Goal: Check status: Check status

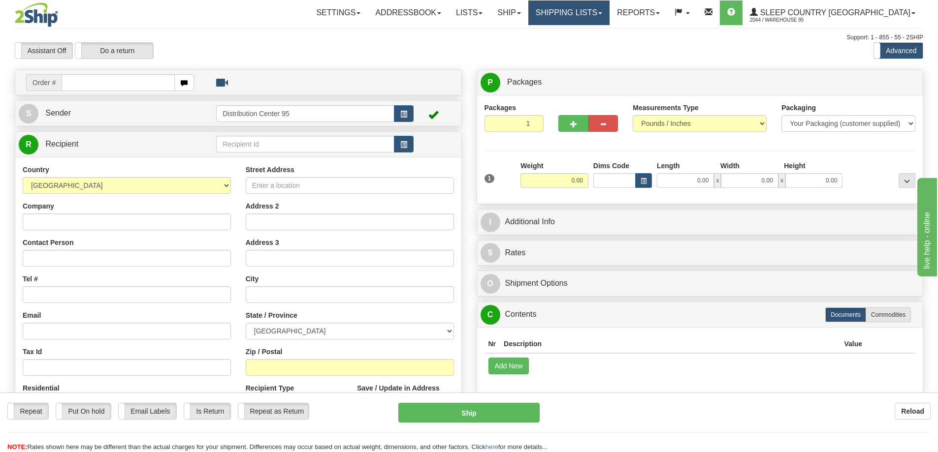
click at [603, 15] on link "Shipping lists" at bounding box center [568, 12] width 81 height 25
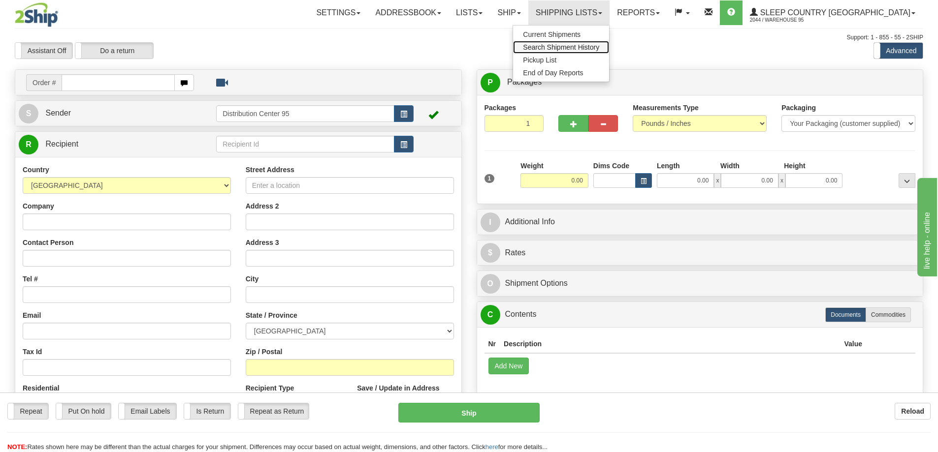
click at [592, 45] on span "Search Shipment History" at bounding box center [561, 47] width 76 height 8
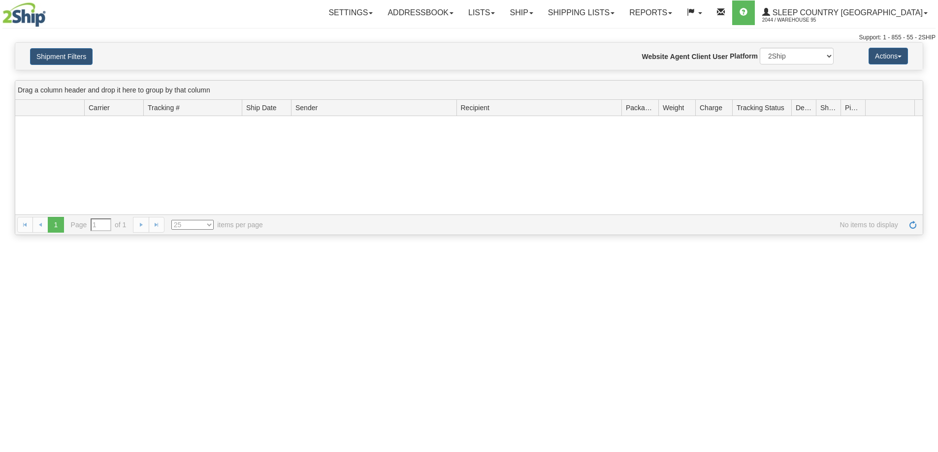
type input "From 09/16/2025 To 09/17/2025"
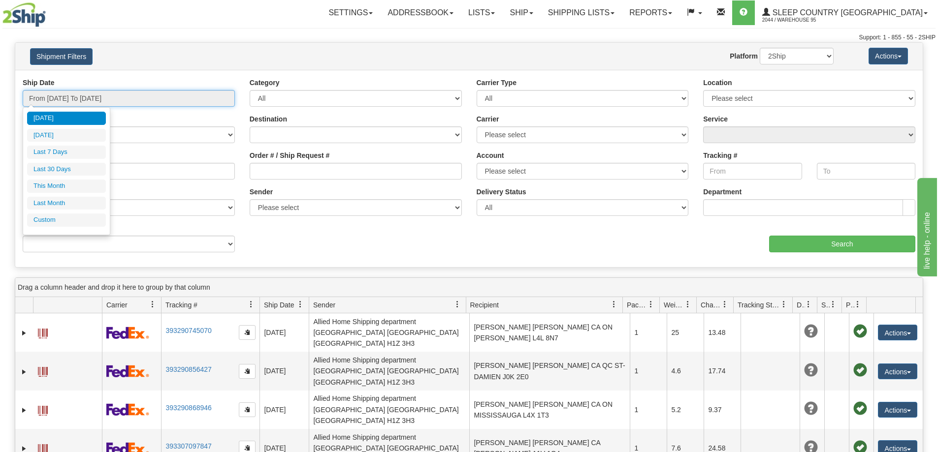
click at [89, 94] on input "From 09/16/2025 To 09/17/2025" at bounding box center [129, 98] width 212 height 17
type input "09/16/2025"
type input "09/11/2025"
type input "[DATE]"
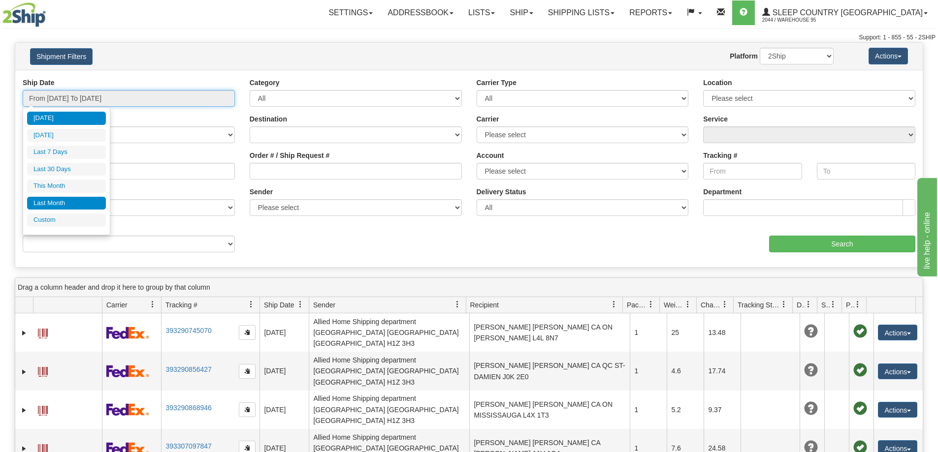
type input "09/01/2025"
type input "09/30/2025"
type input "[DATE]"
type input "08/01/2025"
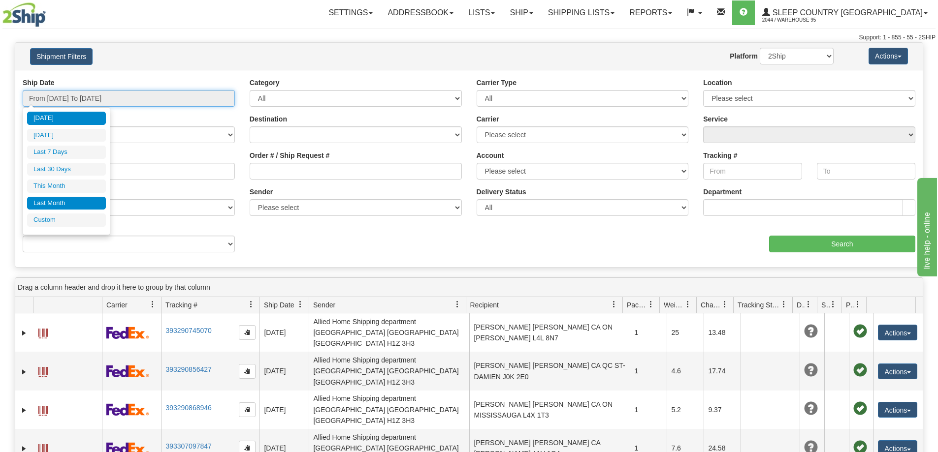
type input "08/31/2025"
type input "[DATE]"
click at [53, 222] on li "Custom" at bounding box center [66, 220] width 79 height 13
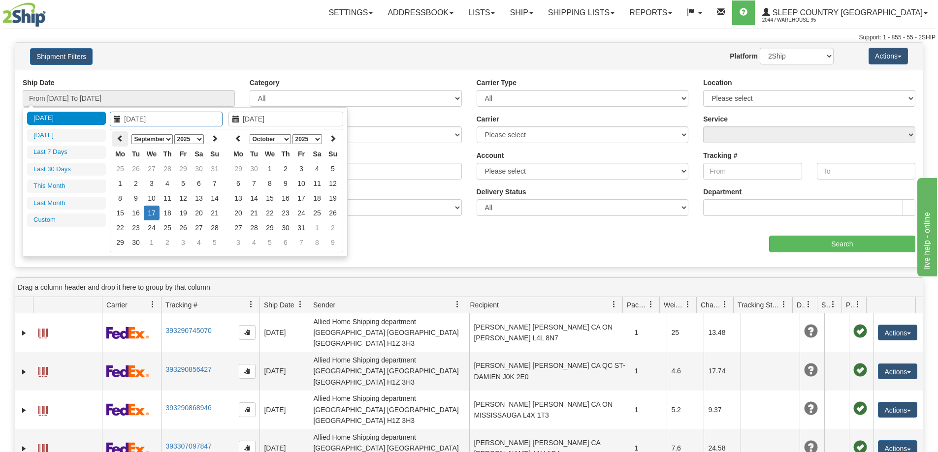
click at [120, 136] on icon at bounding box center [120, 138] width 7 height 7
type input "08/28/2025"
click at [170, 224] on td "28" at bounding box center [167, 227] width 16 height 15
click at [213, 136] on icon at bounding box center [214, 138] width 7 height 7
type input "09/09/2025"
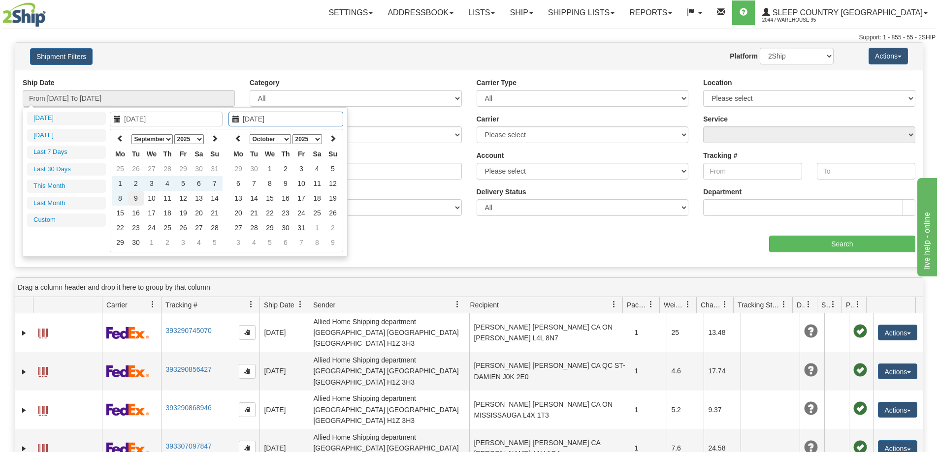
click at [137, 196] on td "9" at bounding box center [136, 198] width 16 height 15
type input "From 08/28/2025 To 09/09/2025"
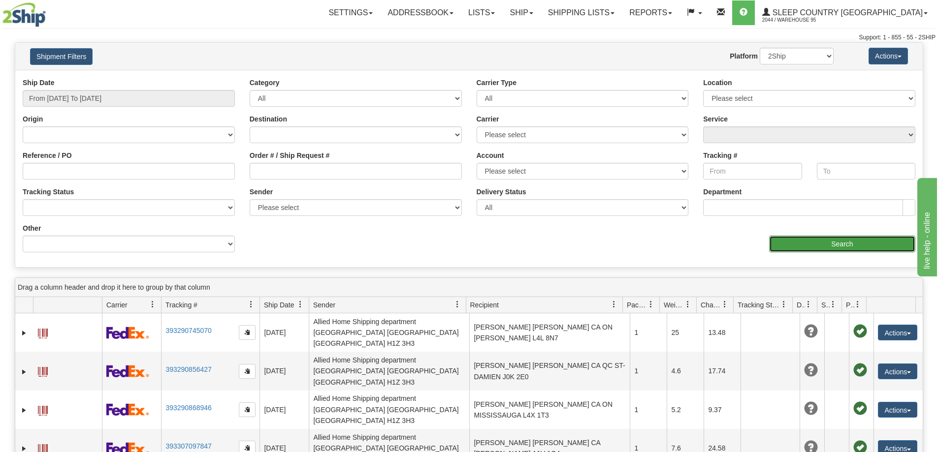
click at [850, 241] on input "Search" at bounding box center [842, 244] width 146 height 17
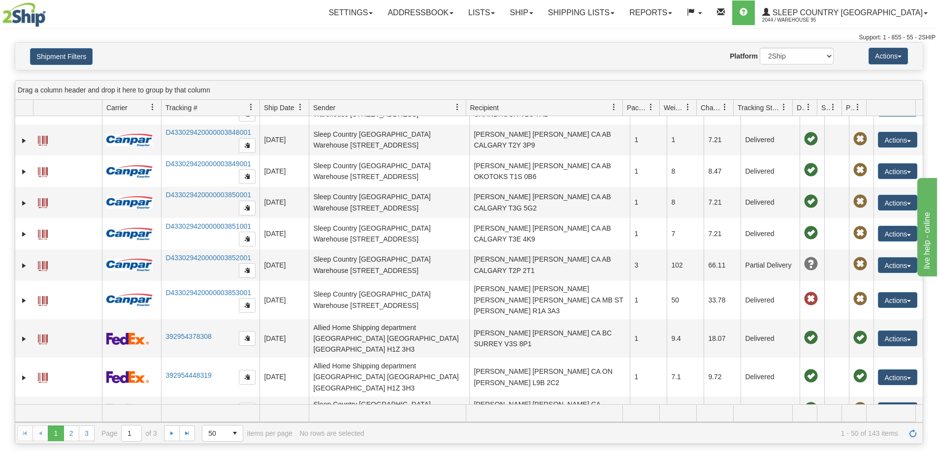
scroll to position [345, 0]
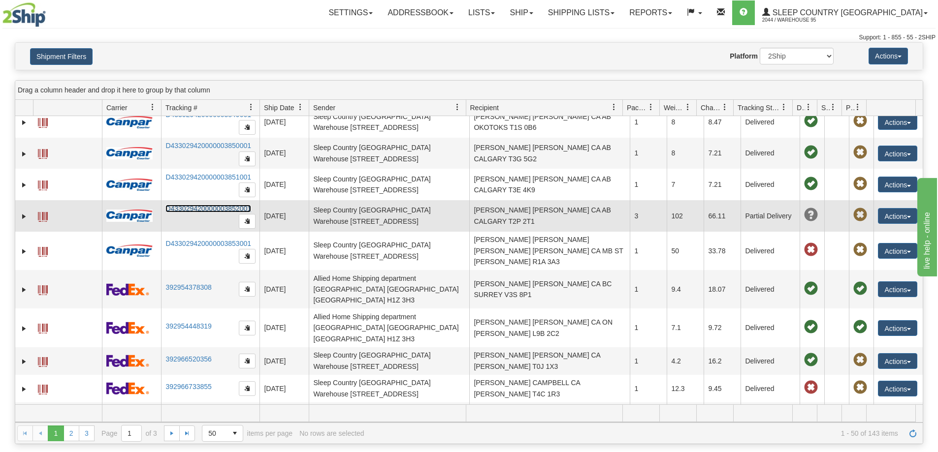
click at [194, 205] on link "D433029420000003852001" at bounding box center [208, 209] width 86 height 8
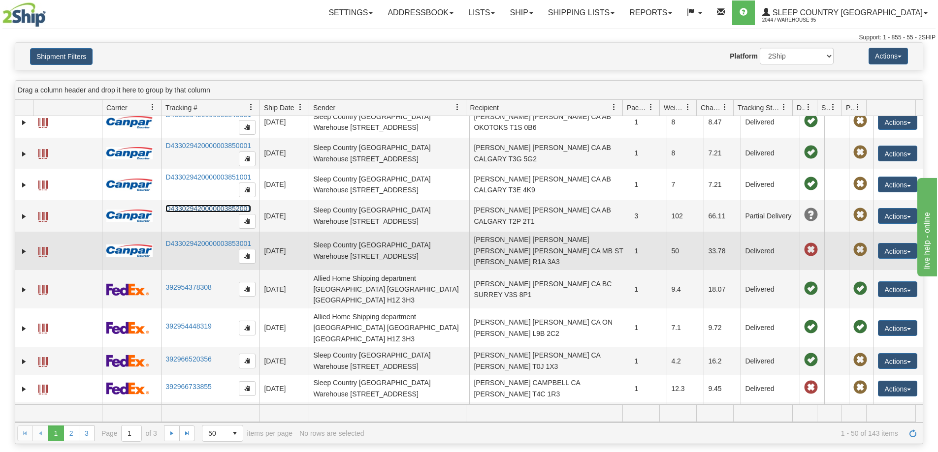
click at [45, 247] on span at bounding box center [43, 252] width 10 height 10
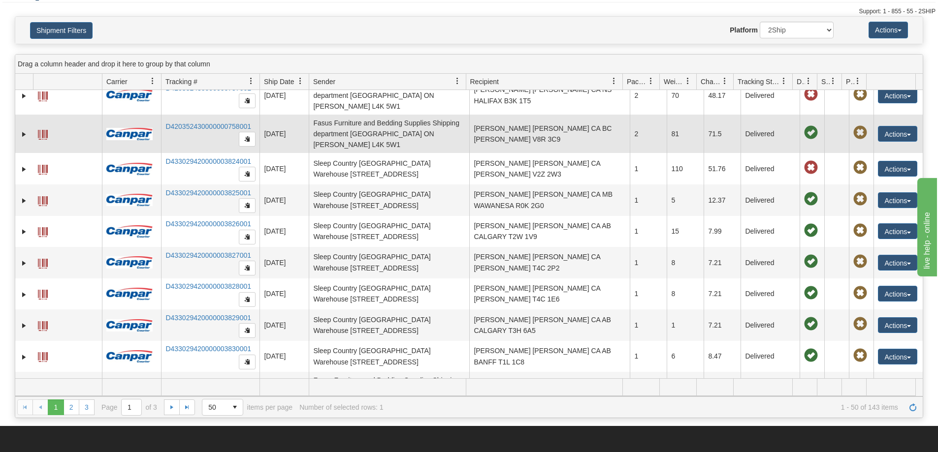
scroll to position [49, 0]
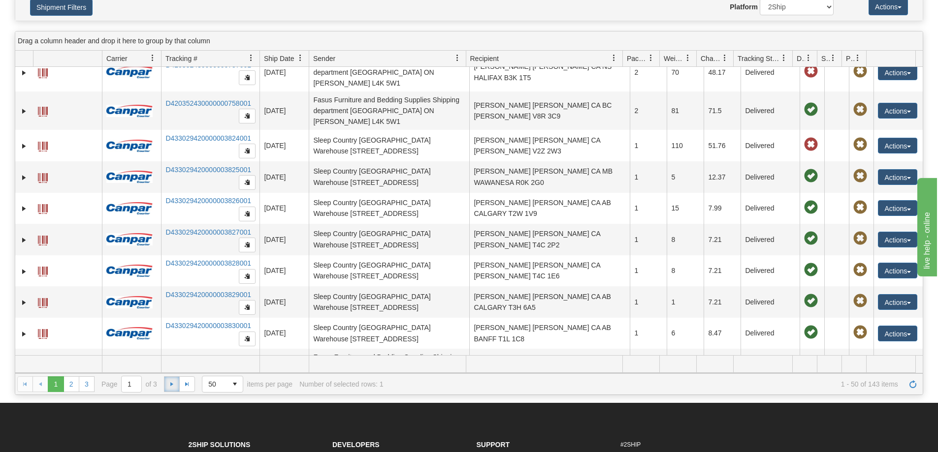
click at [172, 380] on span "Go to the next page" at bounding box center [172, 384] width 8 height 8
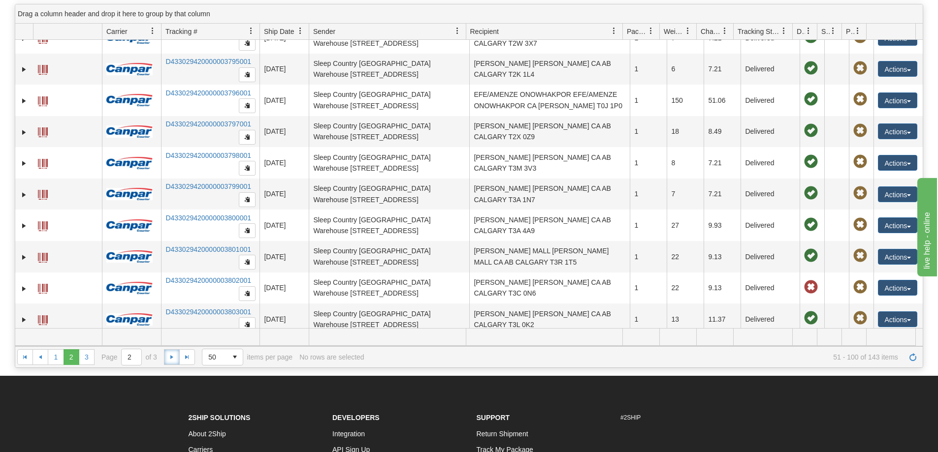
scroll to position [98, 0]
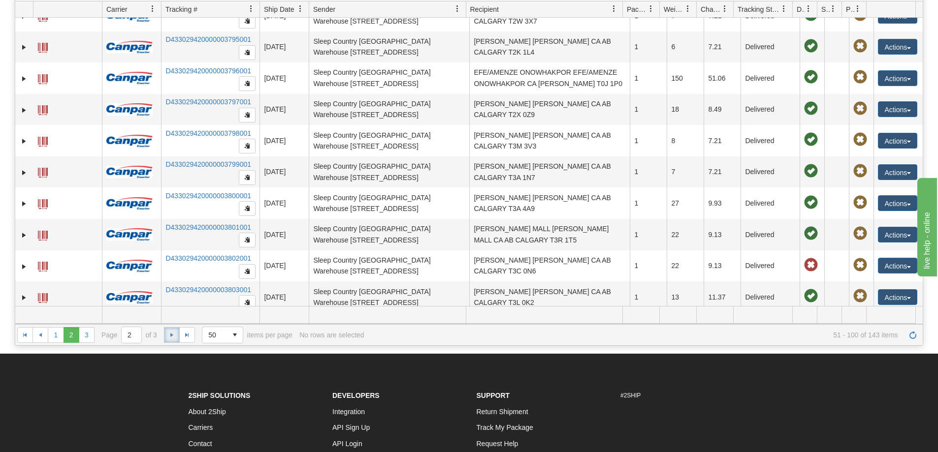
click at [173, 338] on span "Go to the next page" at bounding box center [172, 335] width 8 height 8
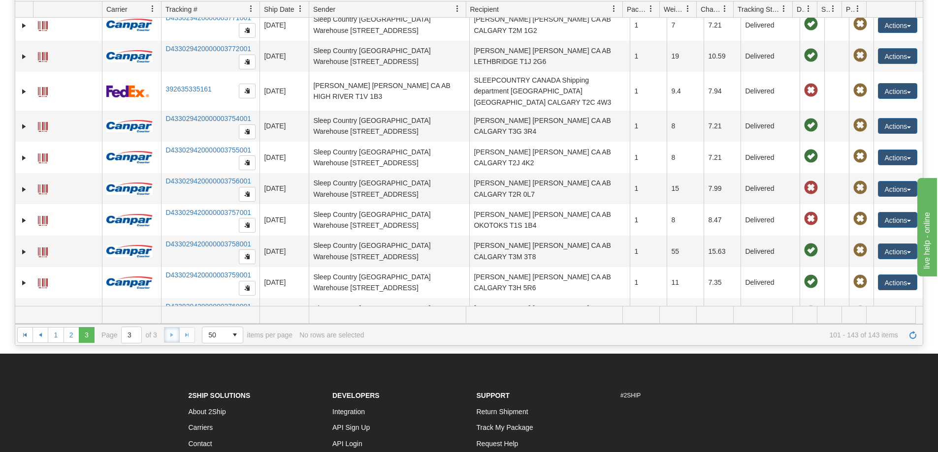
scroll to position [148, 0]
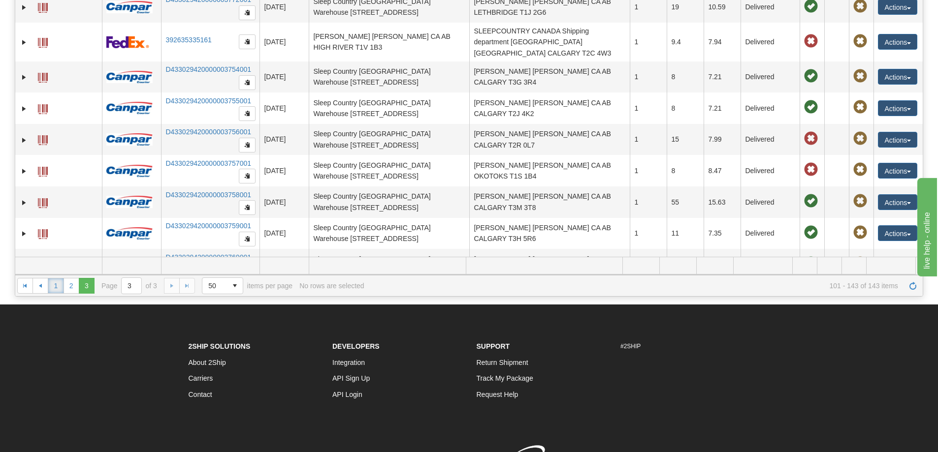
click at [57, 284] on link "1" at bounding box center [56, 286] width 16 height 16
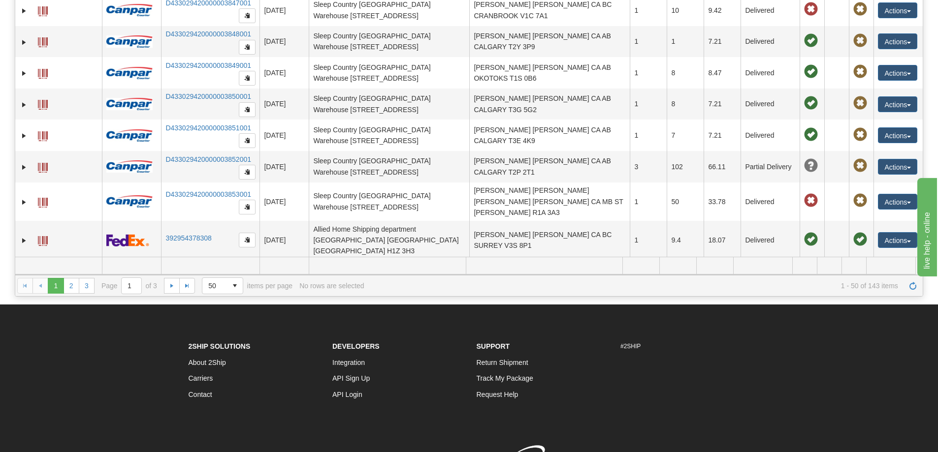
scroll to position [295, 0]
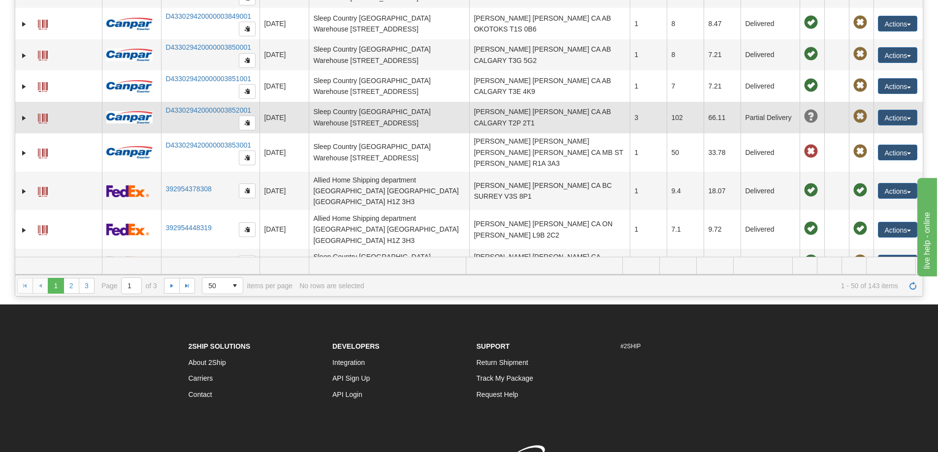
click at [44, 114] on span at bounding box center [43, 119] width 10 height 10
